Goal: Check status: Check status

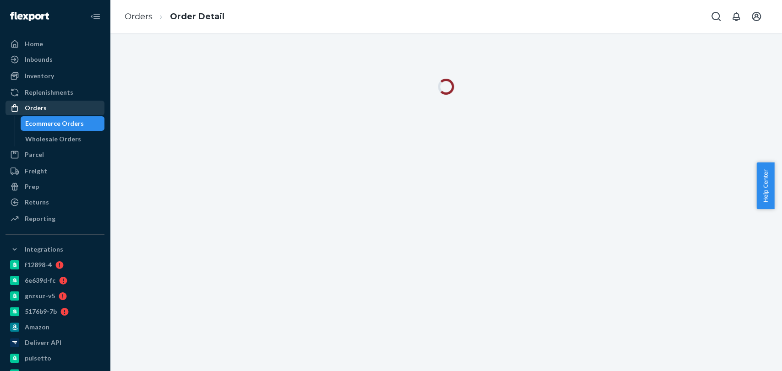
click at [42, 109] on div "Orders" at bounding box center [36, 108] width 22 height 9
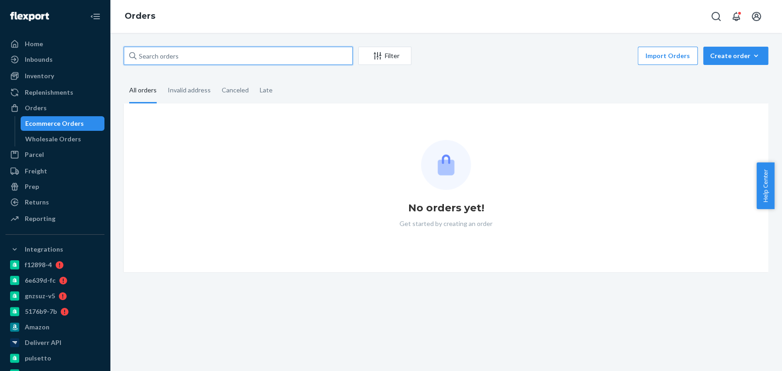
click at [151, 56] on input "text" at bounding box center [238, 56] width 229 height 18
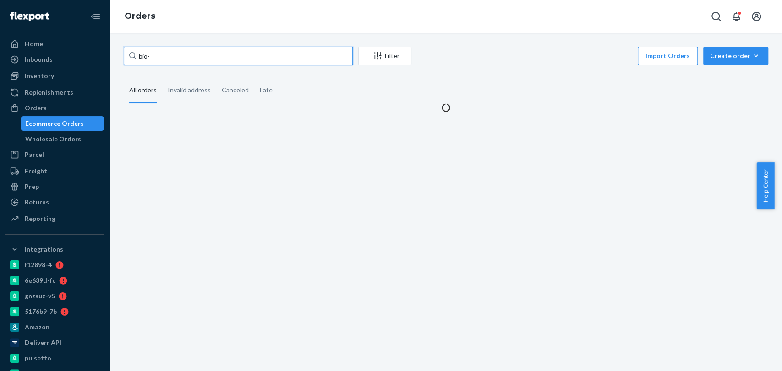
paste input "2738475"
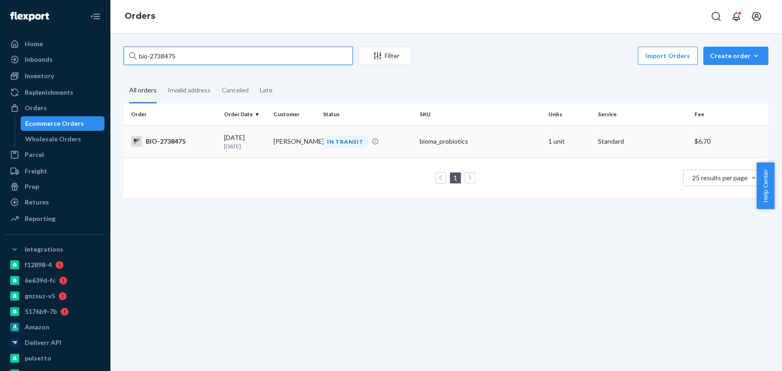
type input "bio-2738475"
click at [359, 138] on div "IN TRANSIT" at bounding box center [345, 142] width 45 height 12
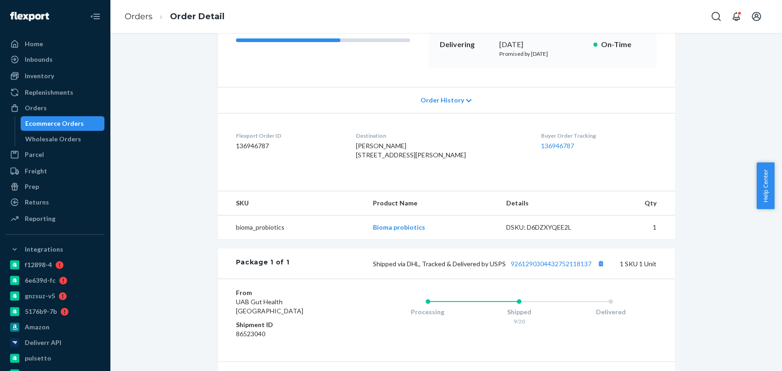
scroll to position [164, 0]
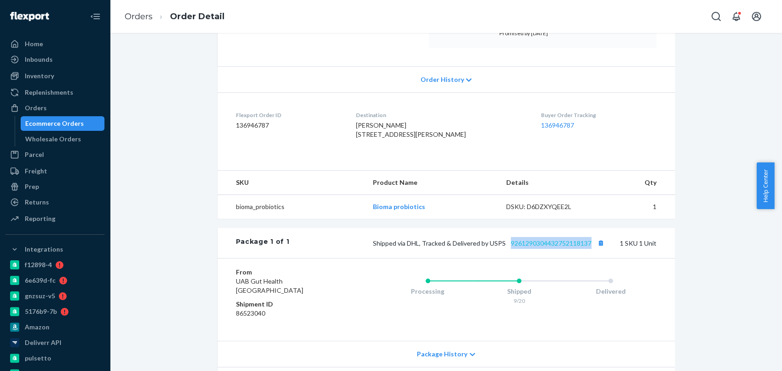
drag, startPoint x: 506, startPoint y: 268, endPoint x: 587, endPoint y: 262, distance: 81.3
click at [587, 258] on div "Package 1 of 1 Shipped via DHL, Tracked & Delivered by USPS 9261290304432752118…" at bounding box center [446, 243] width 457 height 30
copy link "9261290304432752118137"
click at [141, 16] on link "Orders" at bounding box center [139, 16] width 28 height 10
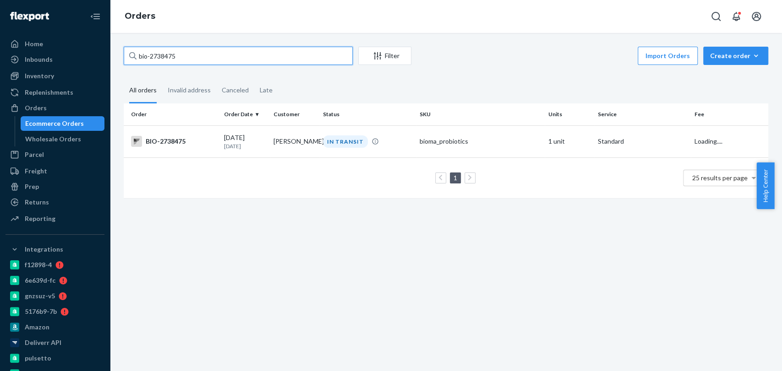
click at [183, 62] on input "bio-2738475" at bounding box center [238, 56] width 229 height 18
paste input "65378"
type input "bio-2765378"
click at [396, 139] on div "IN TRANSIT" at bounding box center [367, 142] width 93 height 12
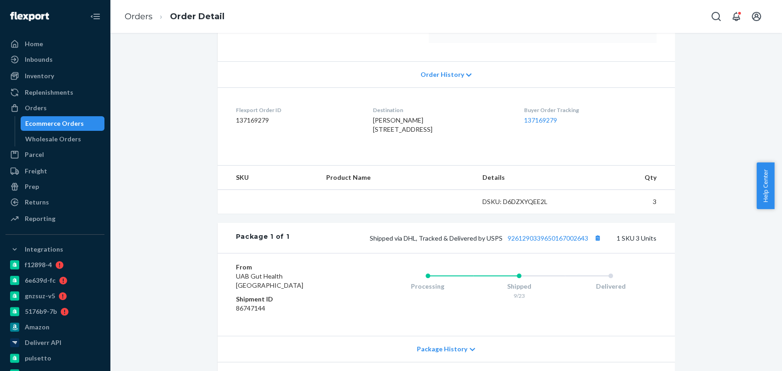
scroll to position [180, 0]
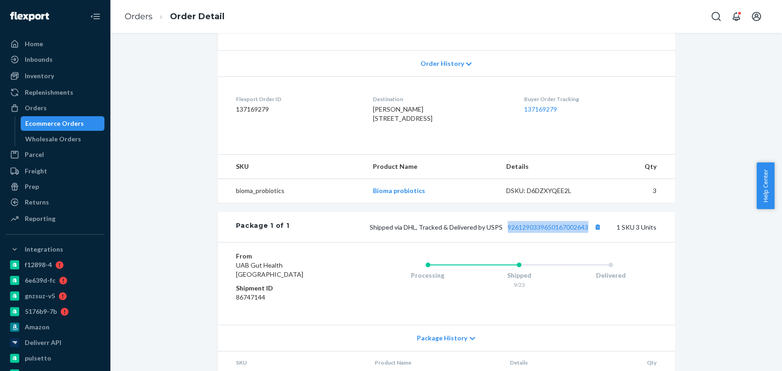
drag, startPoint x: 500, startPoint y: 250, endPoint x: 584, endPoint y: 256, distance: 84.5
click at [584, 242] on div "Package 1 of 1 Shipped via DHL, Tracked & Delivered by USPS 9261290339650167002…" at bounding box center [446, 227] width 457 height 30
copy link "9261290339650167002643"
click at [142, 22] on li "Orders" at bounding box center [139, 17] width 28 height 12
click at [137, 20] on link "Orders" at bounding box center [139, 16] width 28 height 10
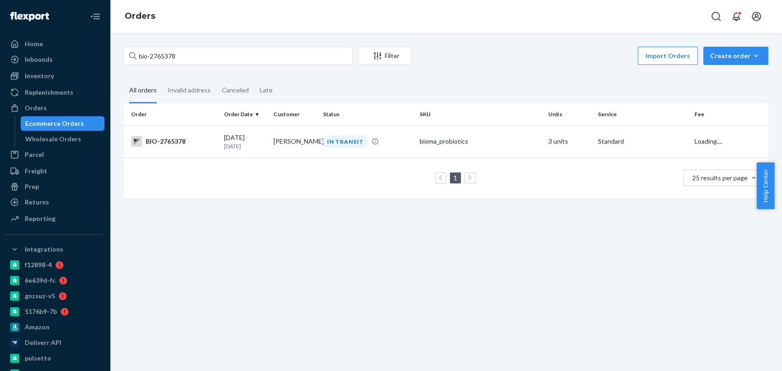
click at [137, 20] on link "Orders" at bounding box center [140, 16] width 31 height 10
click at [164, 49] on input "bio-2765378" at bounding box center [238, 56] width 229 height 18
paste input "9017"
type input "bio-2769017"
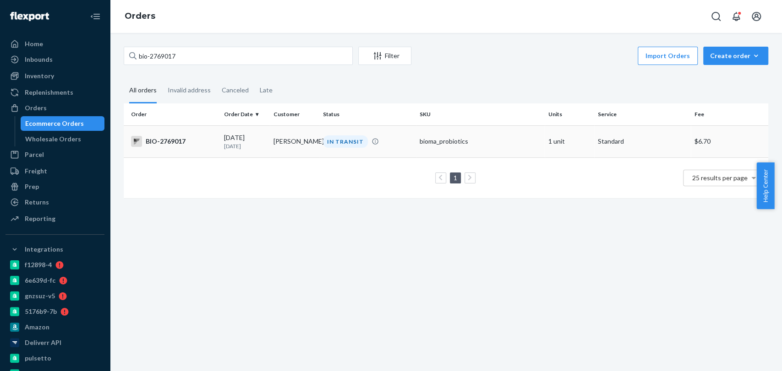
click at [359, 136] on div "IN TRANSIT" at bounding box center [345, 142] width 45 height 12
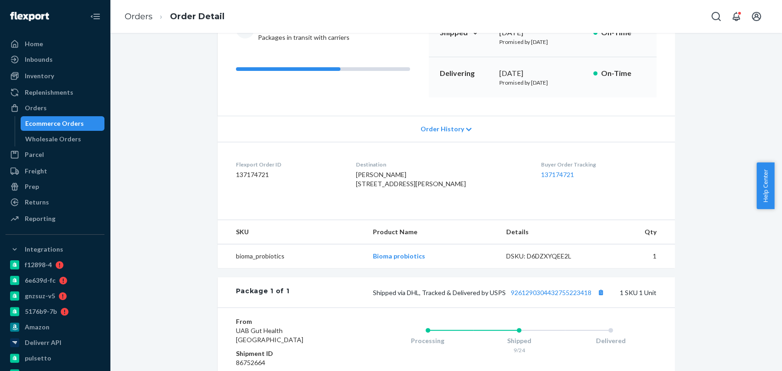
scroll to position [169, 0]
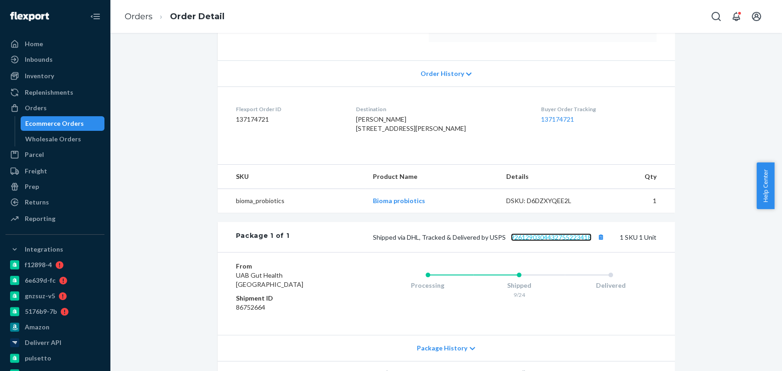
click at [516, 241] on link "9261290304432755223418" at bounding box center [551, 238] width 81 height 8
drag, startPoint x: 506, startPoint y: 262, endPoint x: 586, endPoint y: 261, distance: 80.6
click at [586, 252] on div "Package 1 of 1 Shipped via DHL, Tracked & Delivered by USPS 9261290304432755223…" at bounding box center [446, 237] width 457 height 30
copy link "9261290304432755223418"
